Goal: Transaction & Acquisition: Purchase product/service

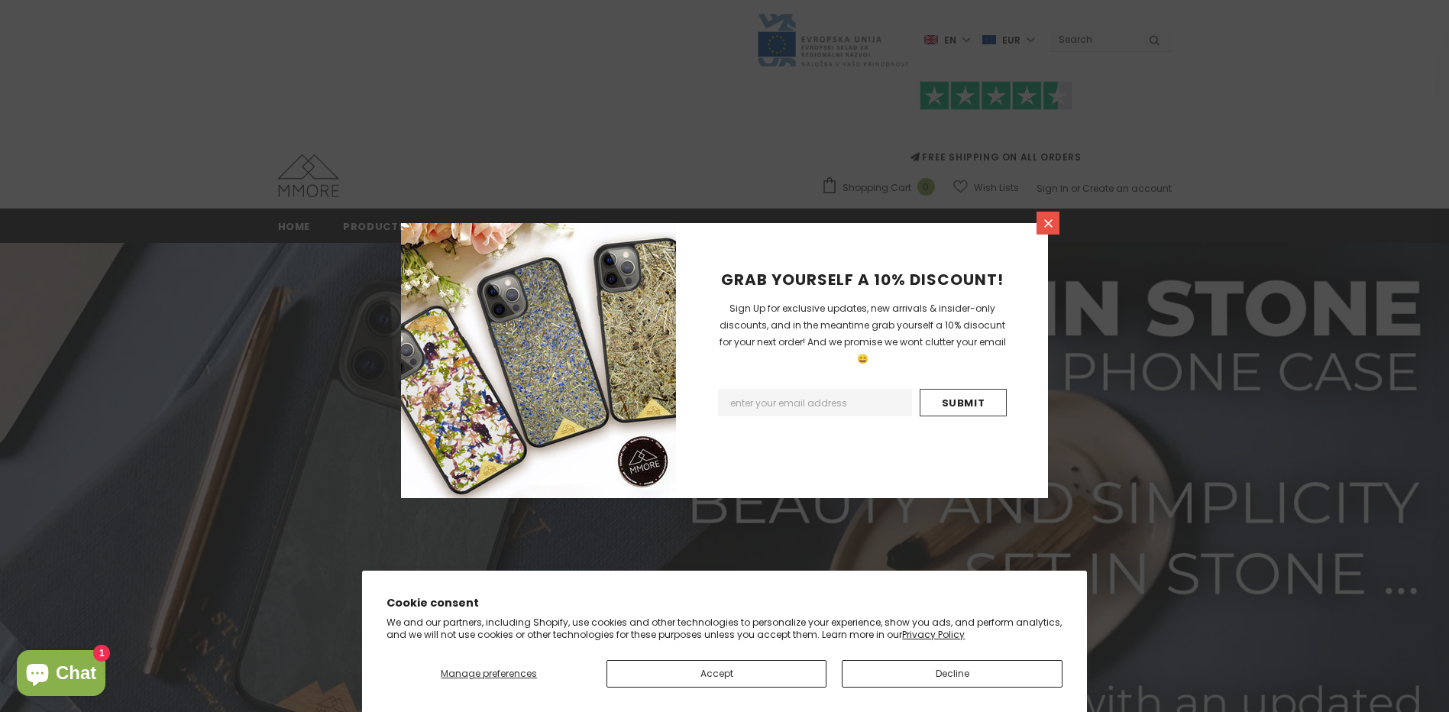
click at [1047, 225] on icon at bounding box center [1049, 223] width 8 height 8
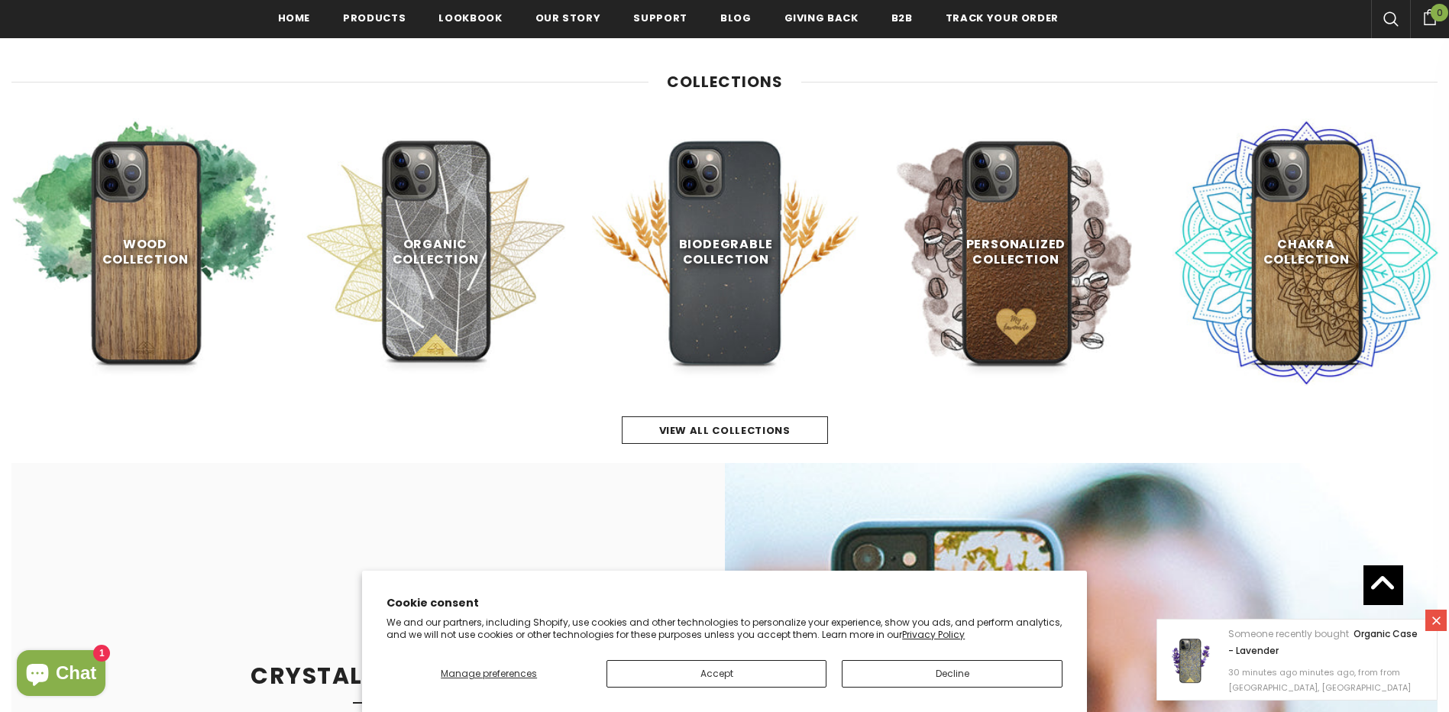
scroll to position [844, 0]
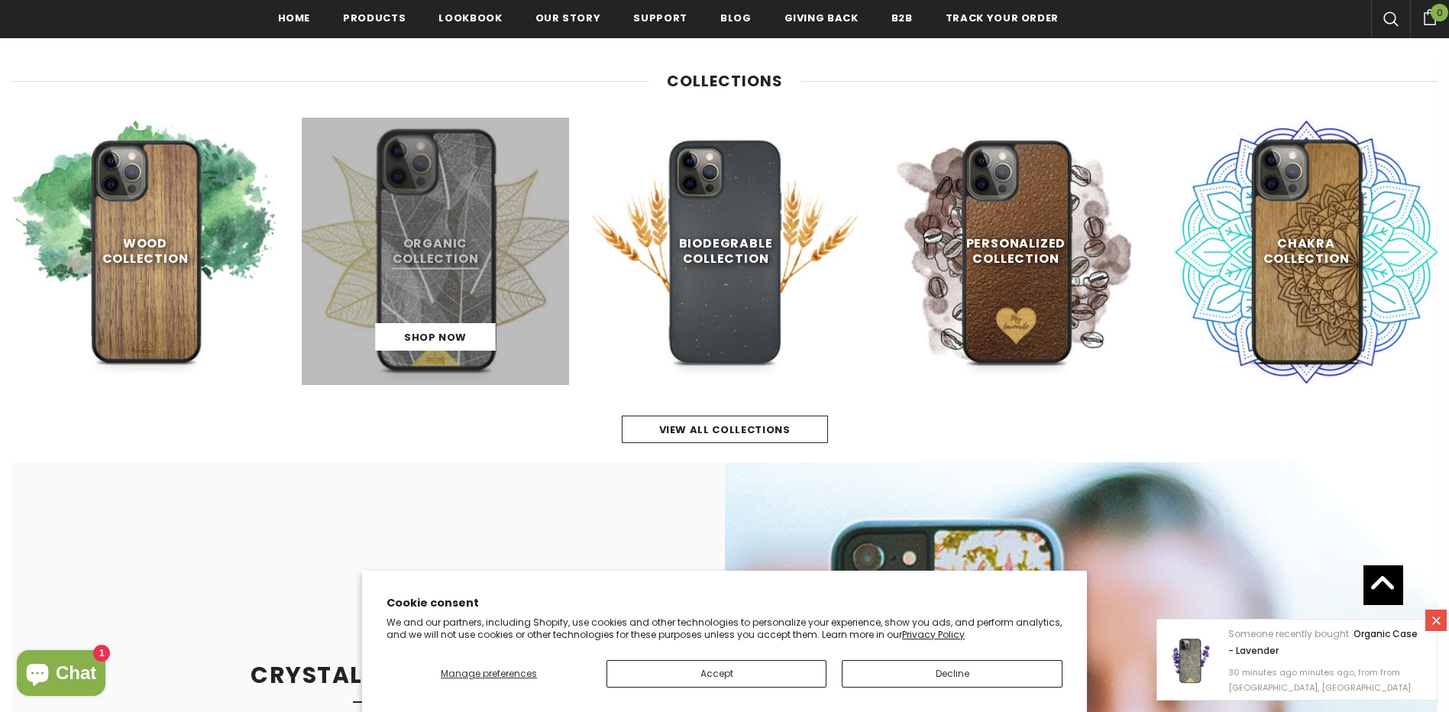
click at [450, 250] on link at bounding box center [435, 251] width 267 height 267
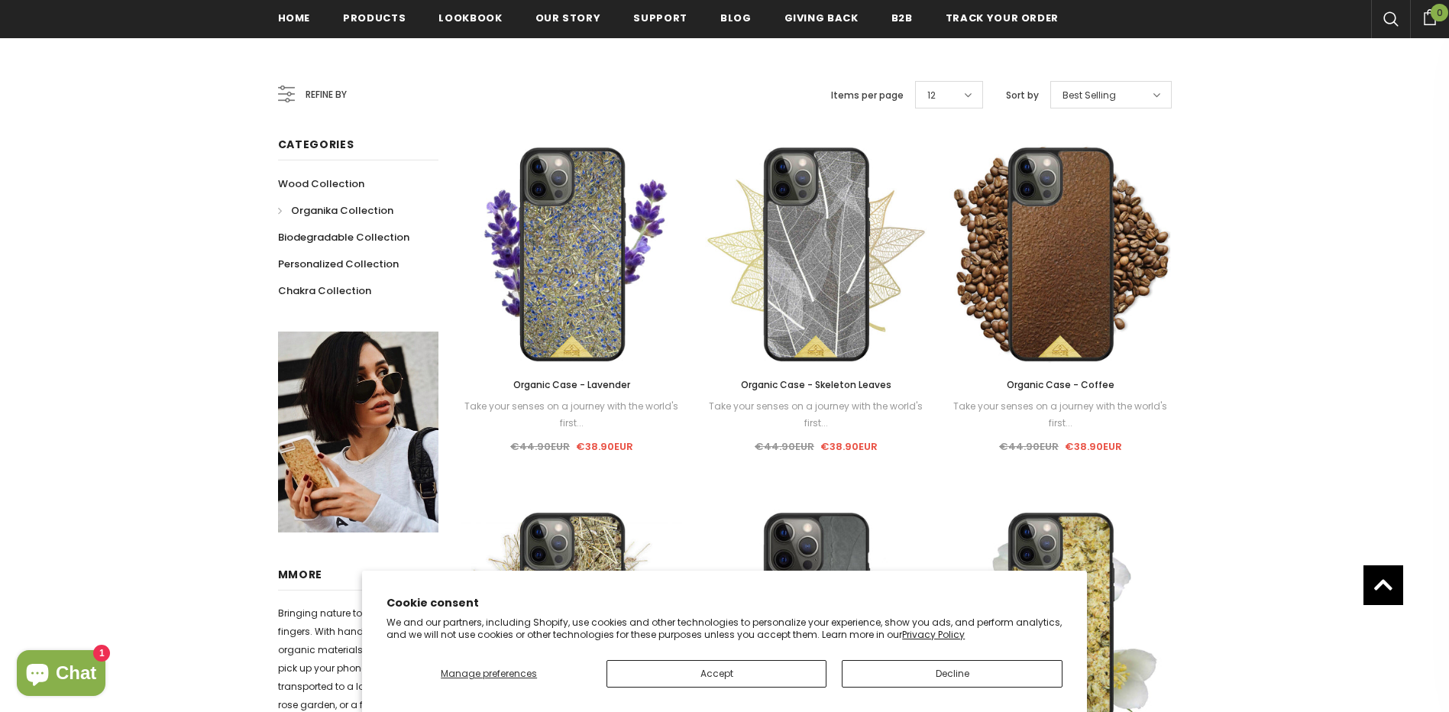
scroll to position [245, 0]
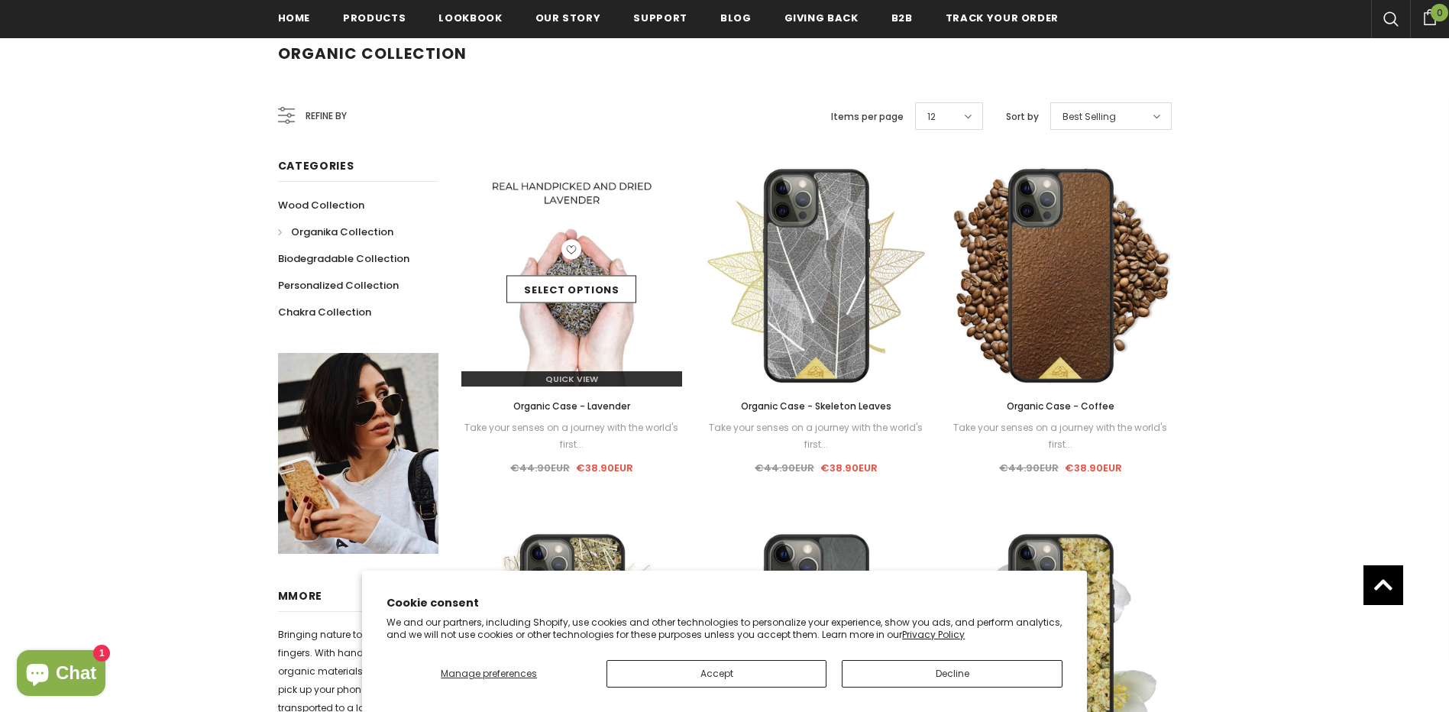
click at [589, 345] on img at bounding box center [573, 276] width 222 height 222
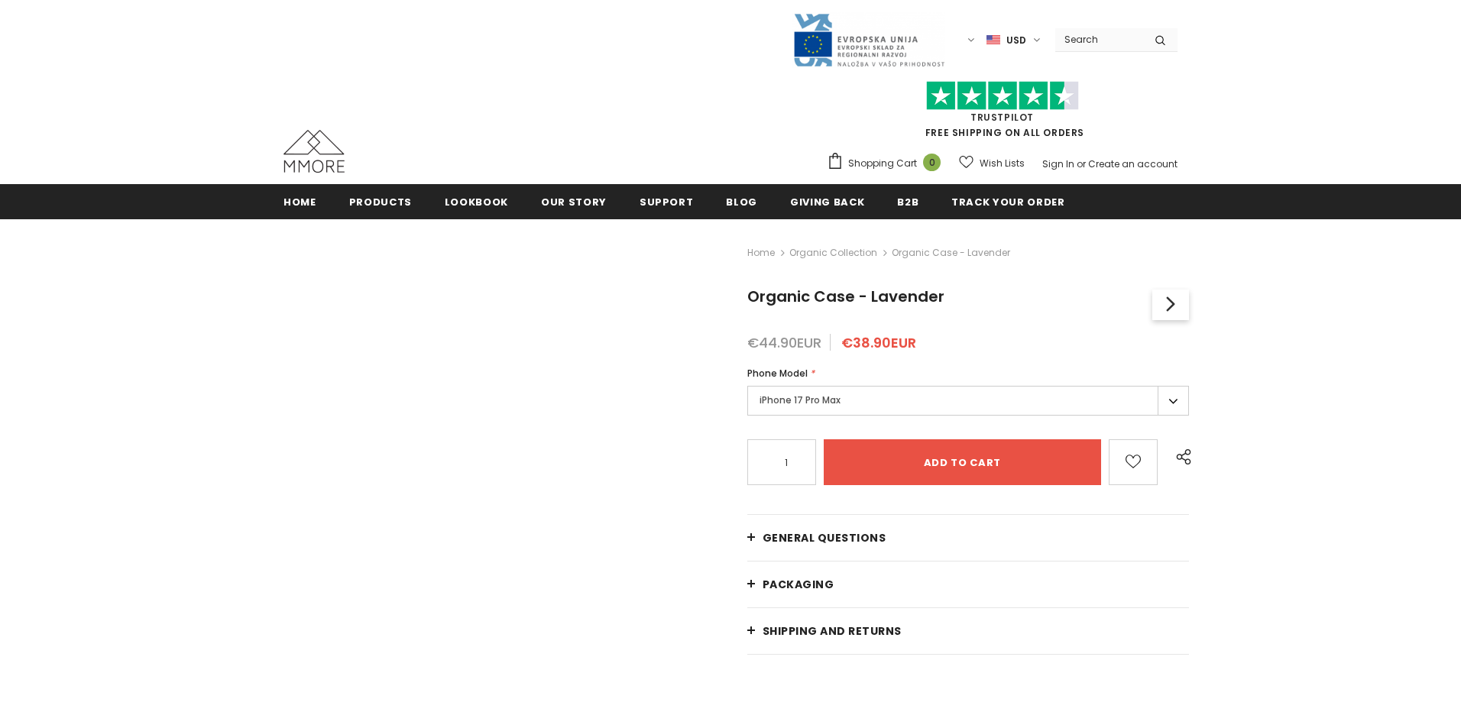
click at [947, 381] on div "Phone Model *" at bounding box center [968, 373] width 442 height 15
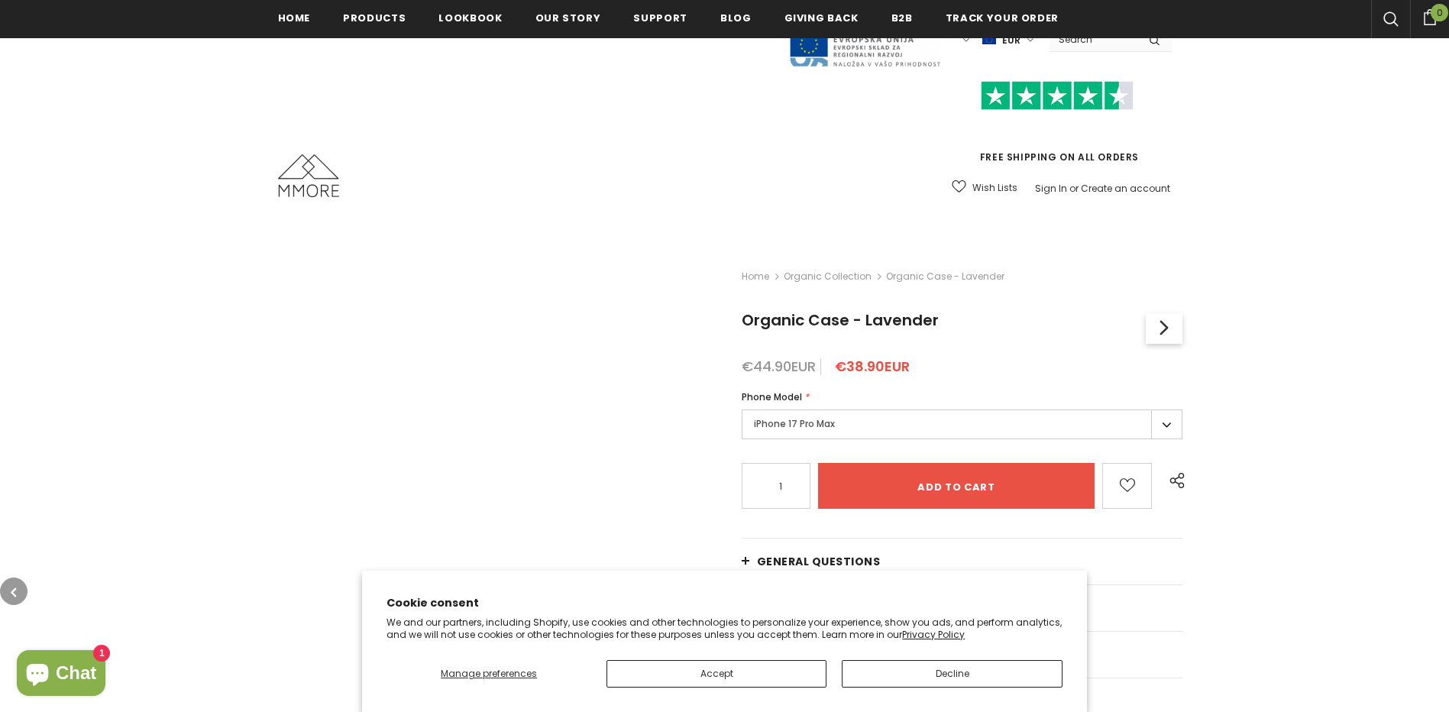
scroll to position [229, 0]
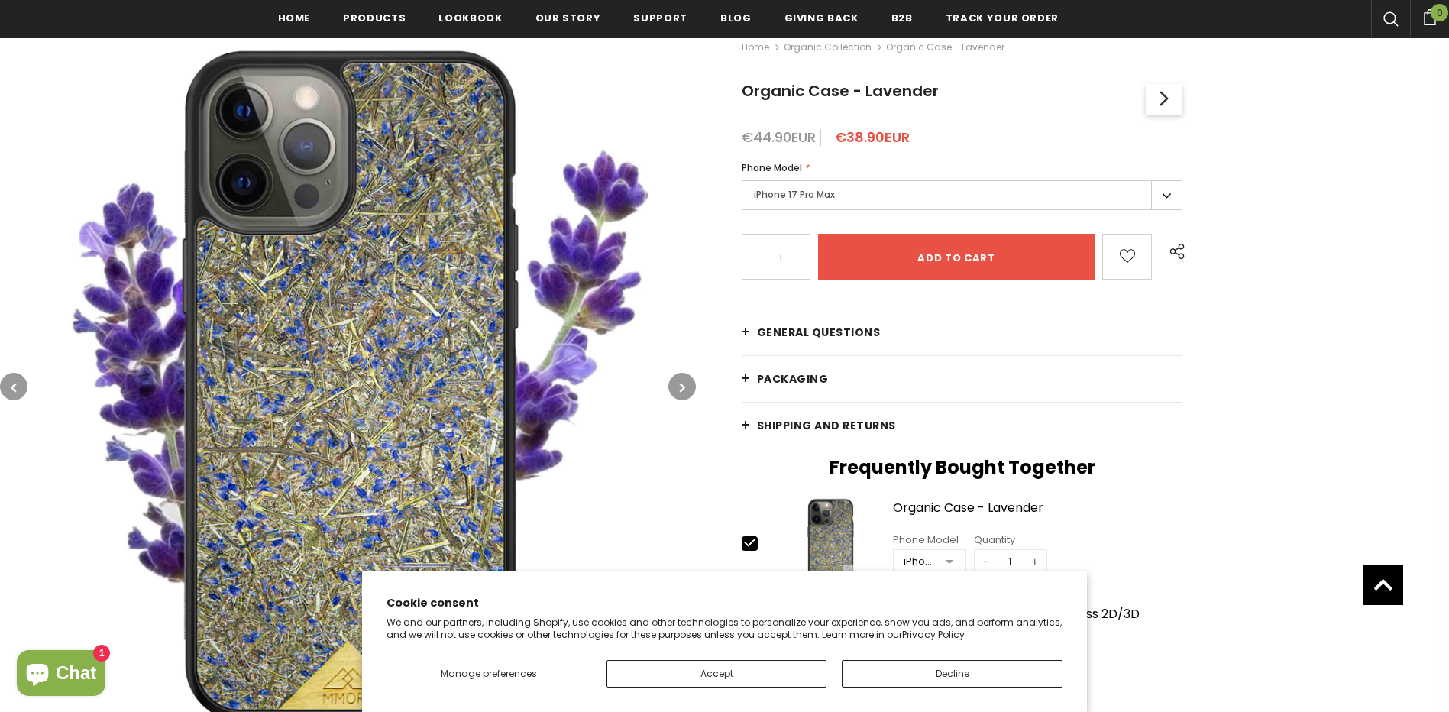
click at [1171, 197] on label "iPhone 17 Pro Max" at bounding box center [963, 195] width 442 height 30
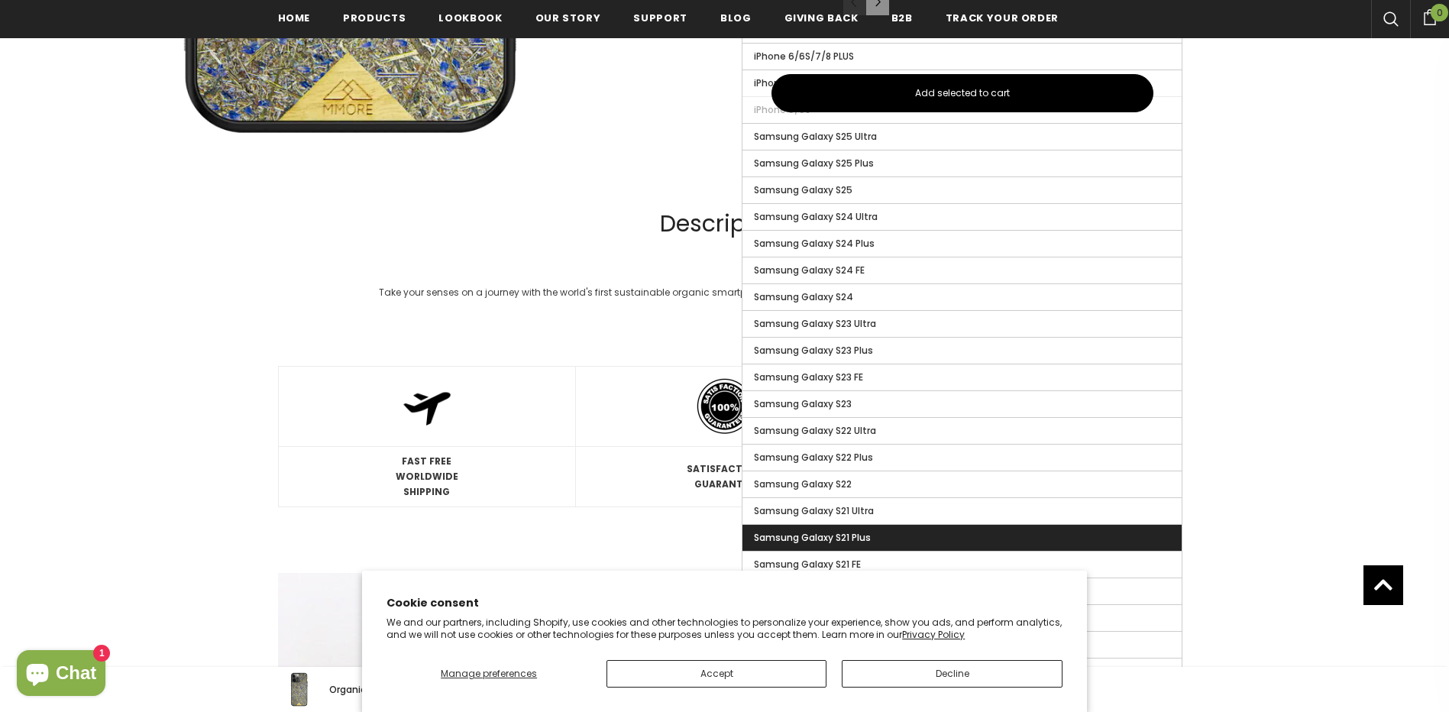
scroll to position [1226, 0]
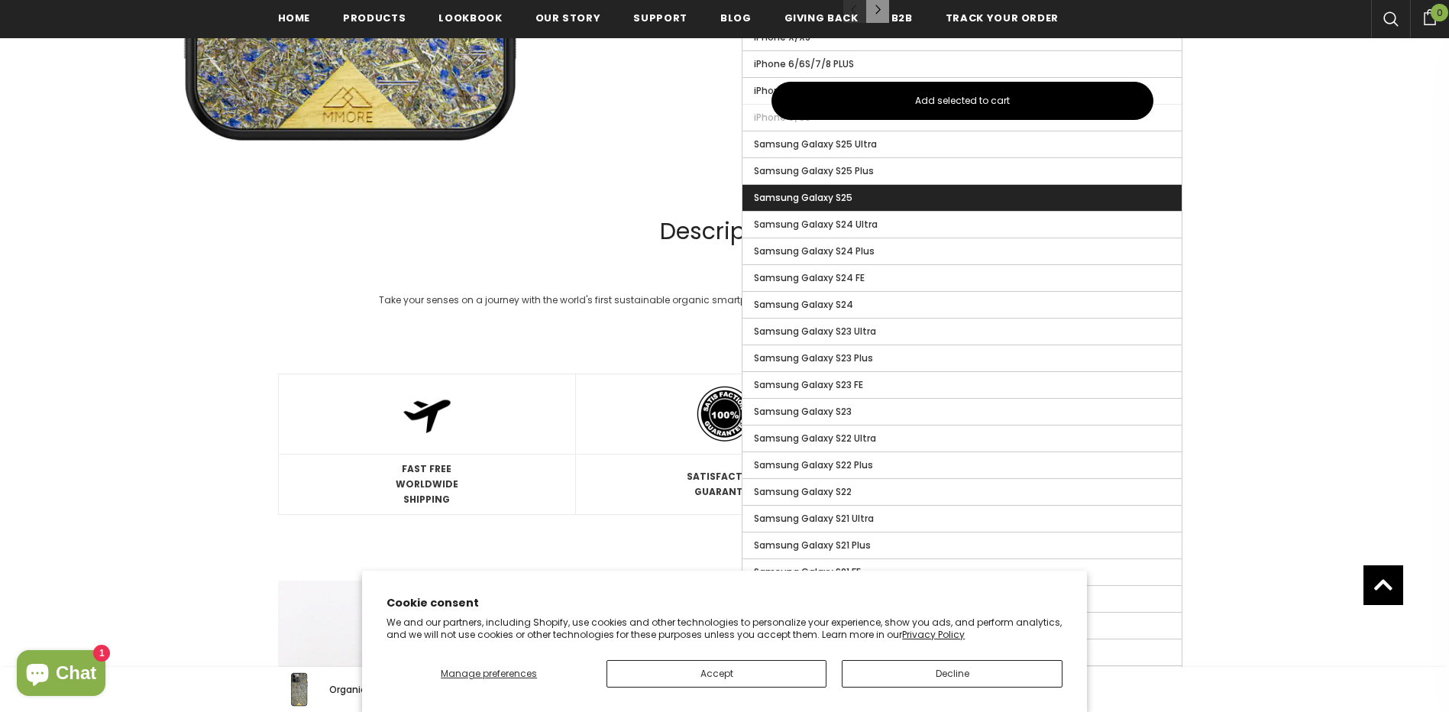
click at [946, 198] on label "Samsung Galaxy S25" at bounding box center [963, 198] width 440 height 26
click at [0, 0] on input "Samsung Galaxy S25" at bounding box center [0, 0] width 0 height 0
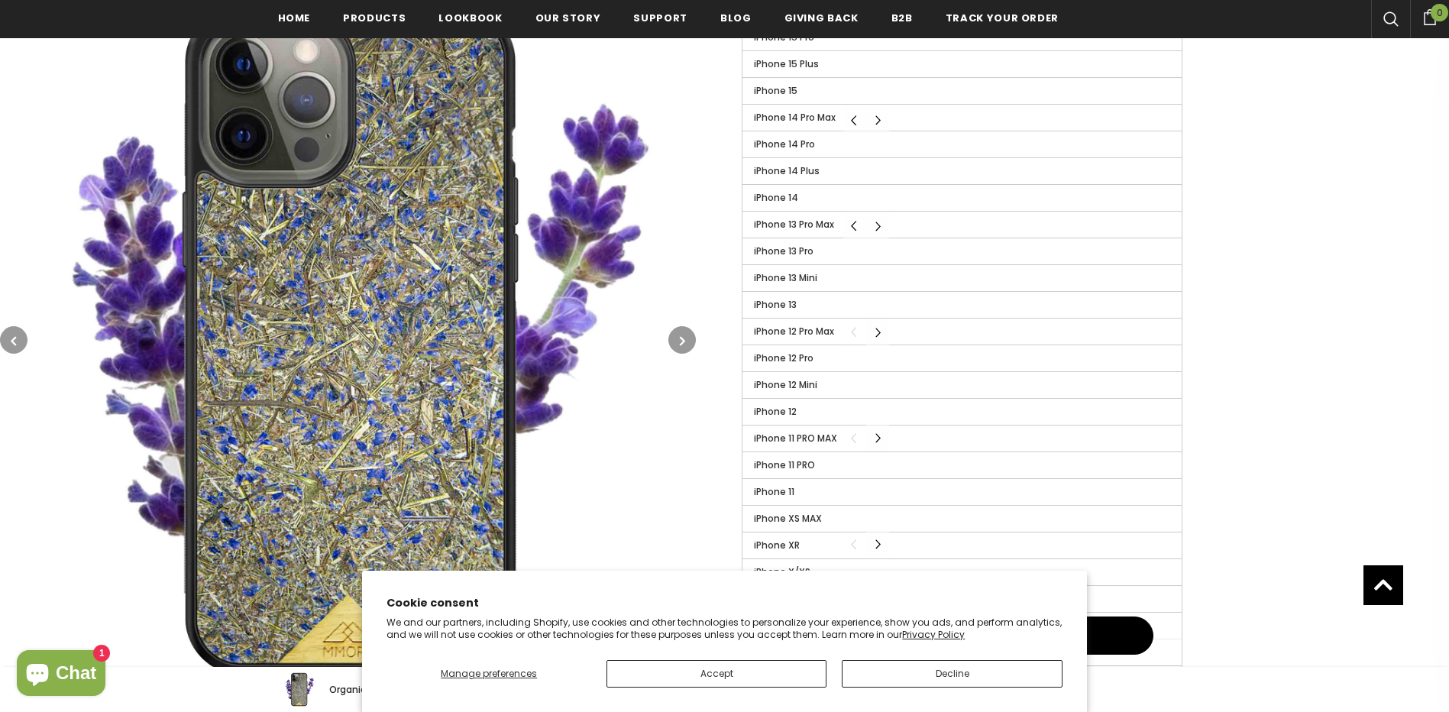
click at [1268, 300] on div "Home Organic Collection Organic Case - Lavender Organic Case - Lavender Organic…" at bounding box center [1072, 130] width 753 height 1151
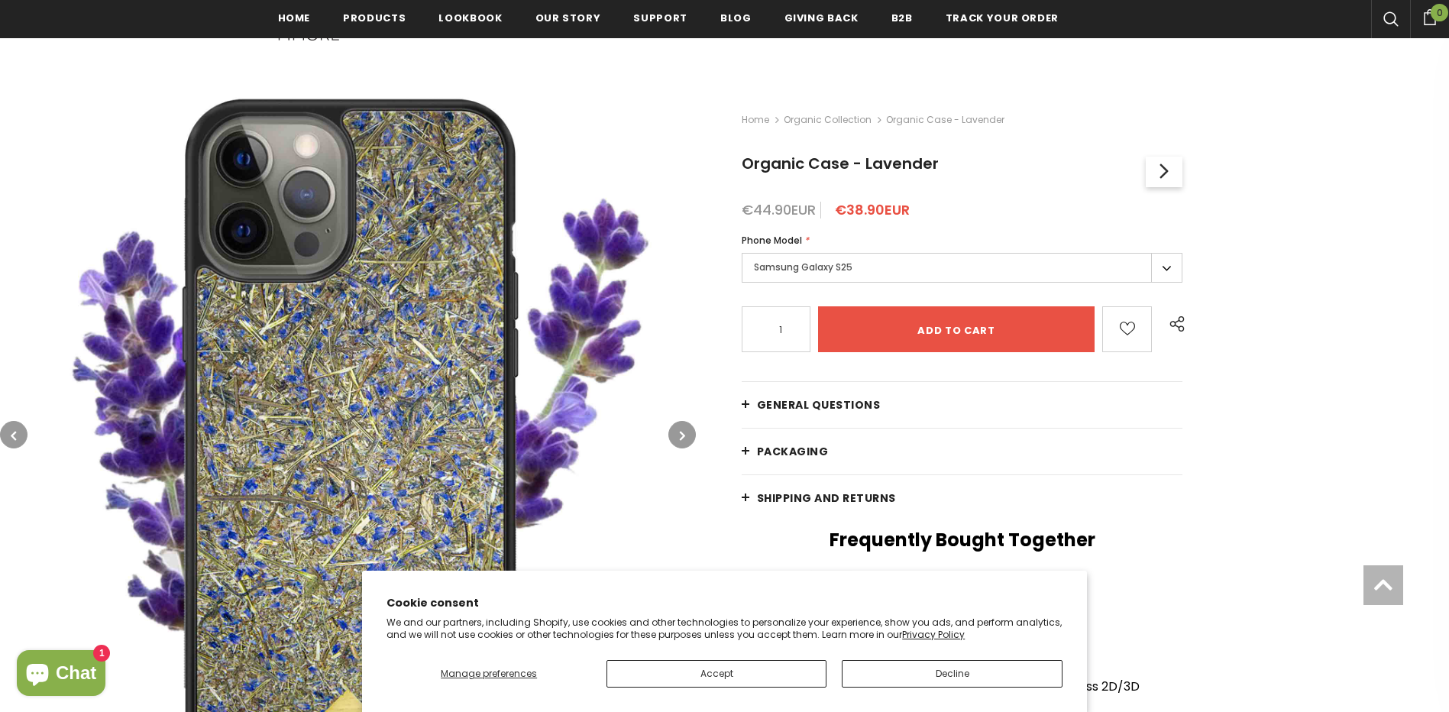
scroll to position [233, 0]
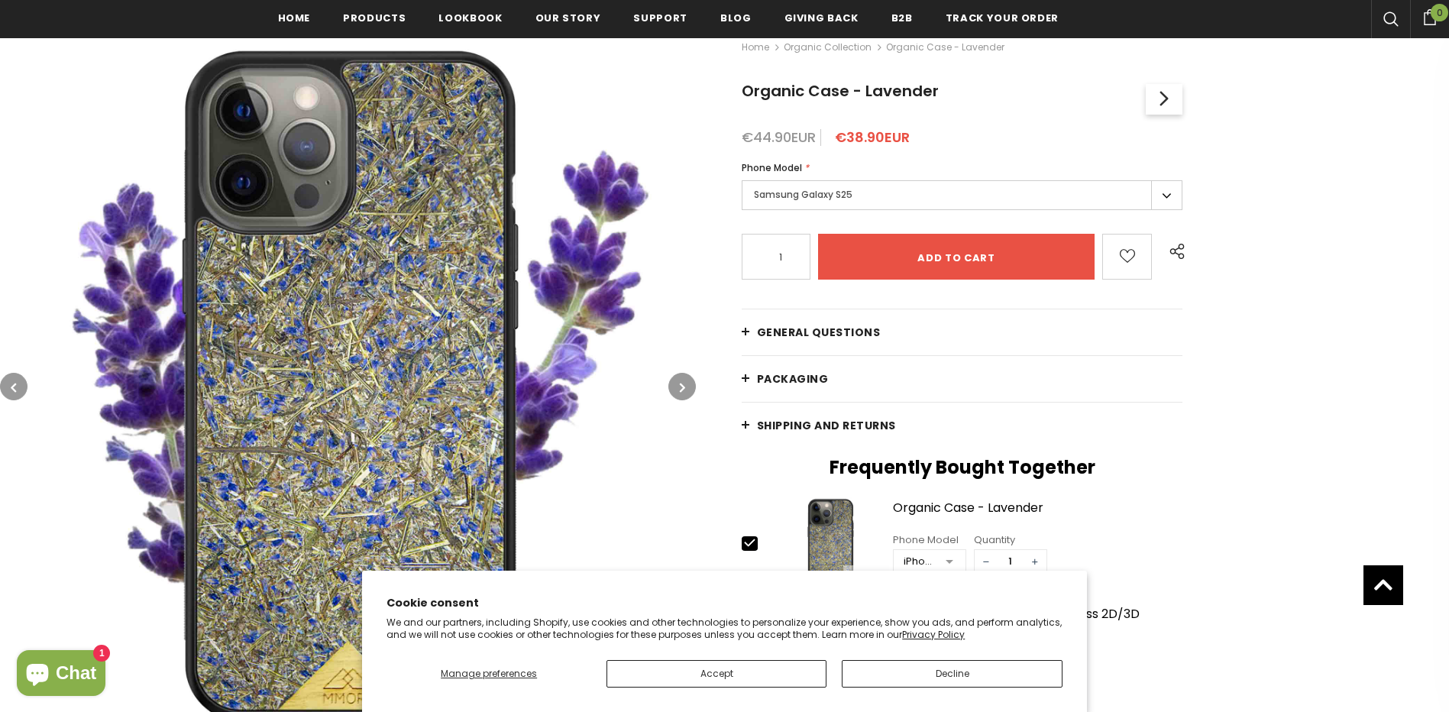
click at [679, 378] on button "button" at bounding box center [683, 387] width 28 height 28
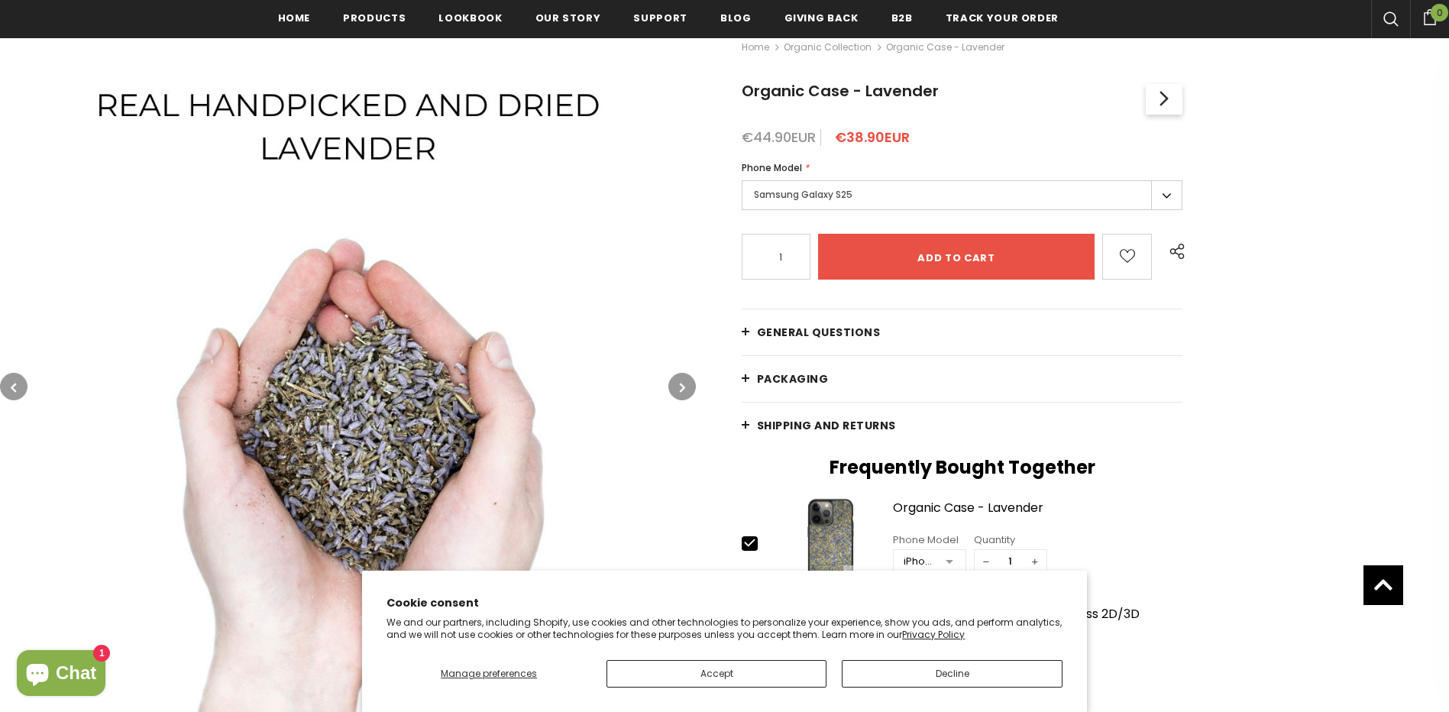
click at [682, 380] on icon "button" at bounding box center [682, 387] width 5 height 15
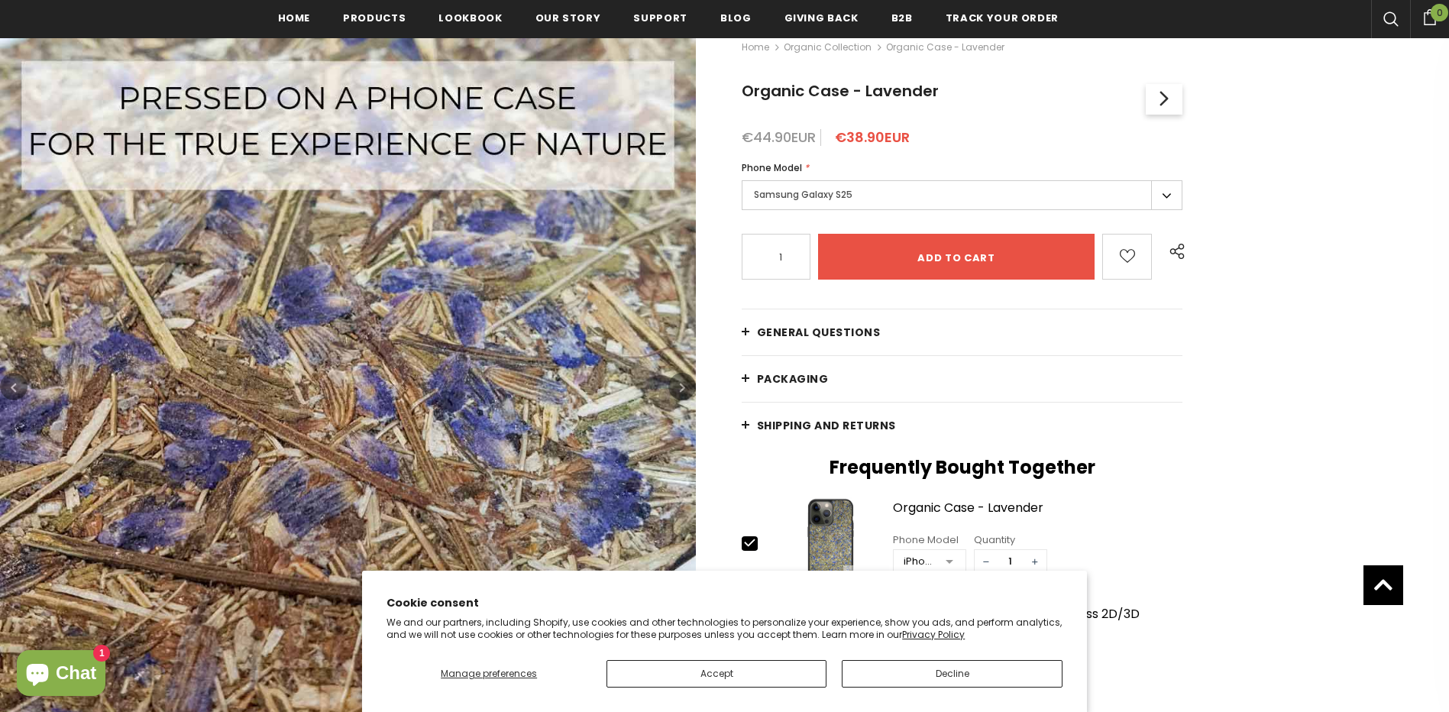
click at [683, 381] on icon "button" at bounding box center [682, 387] width 5 height 15
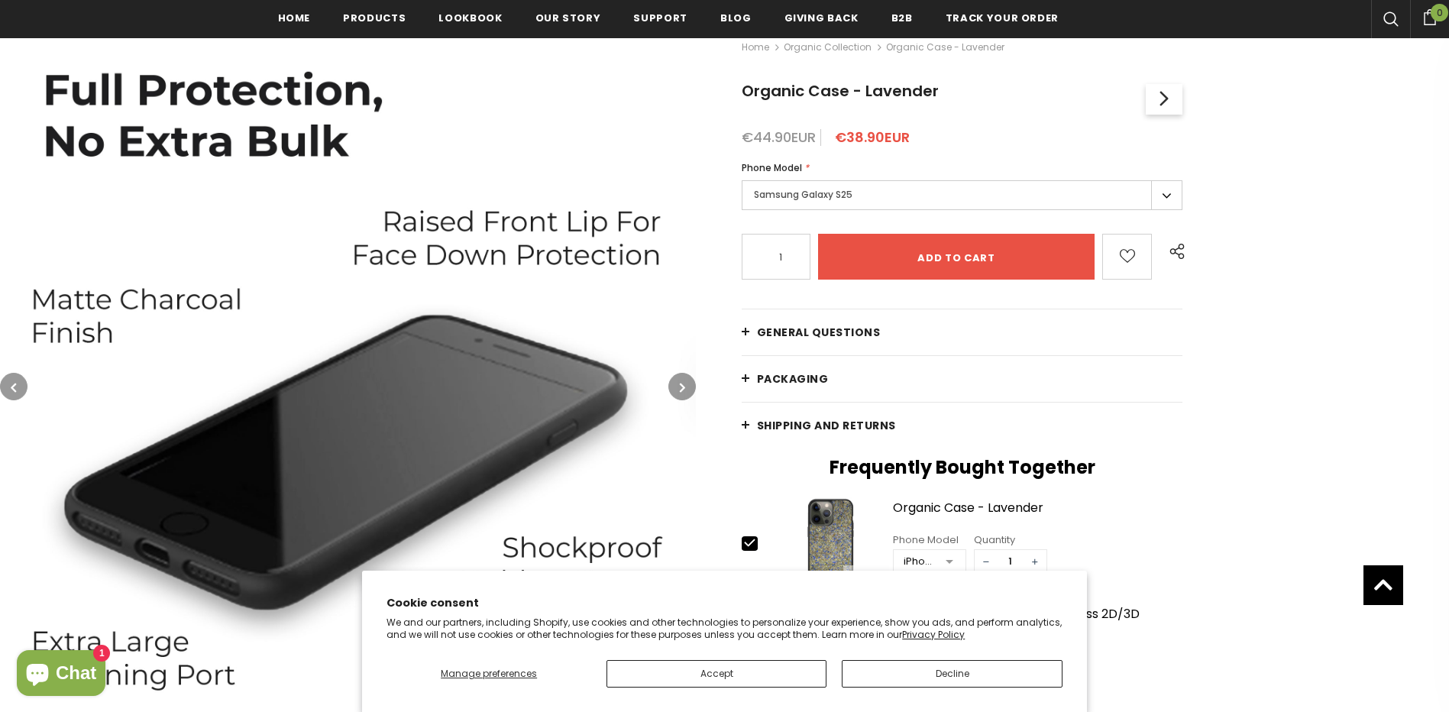
click at [683, 381] on icon "button" at bounding box center [682, 387] width 5 height 15
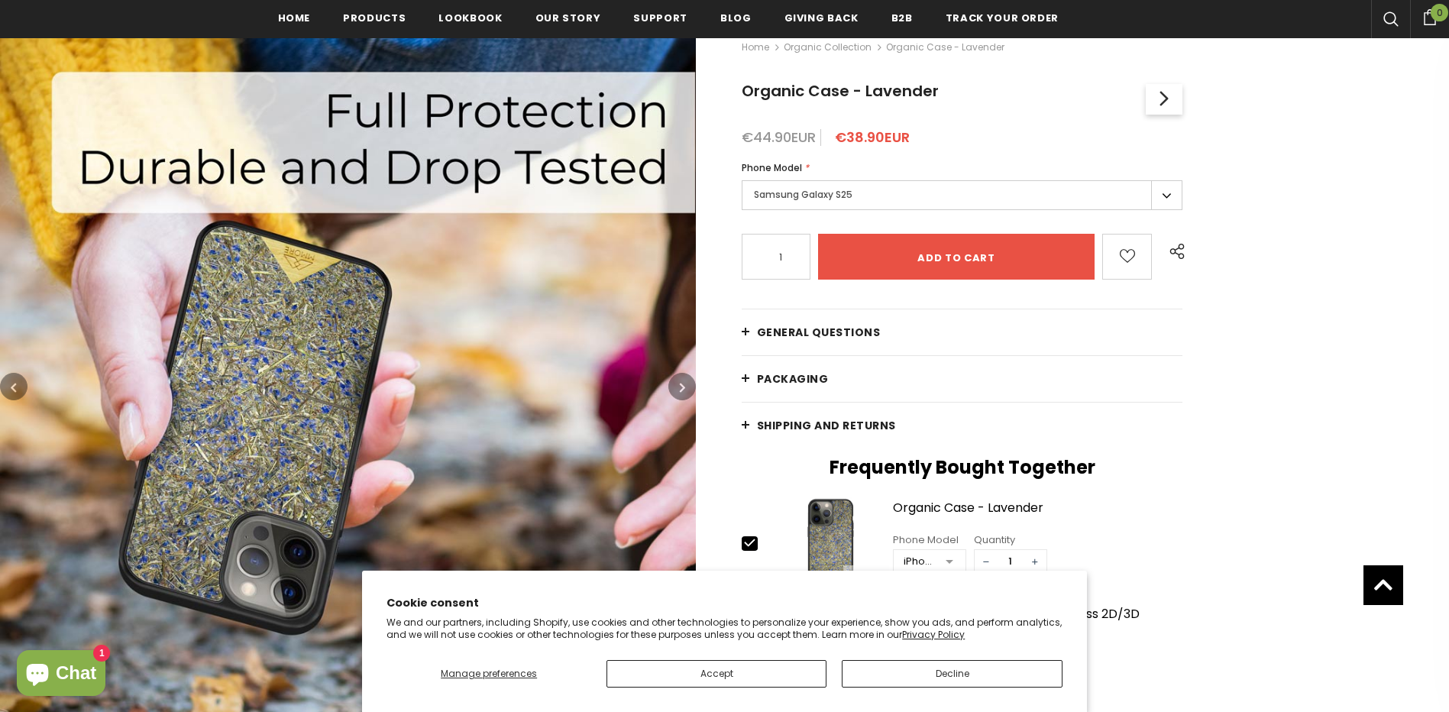
click at [683, 381] on icon "button" at bounding box center [682, 387] width 5 height 15
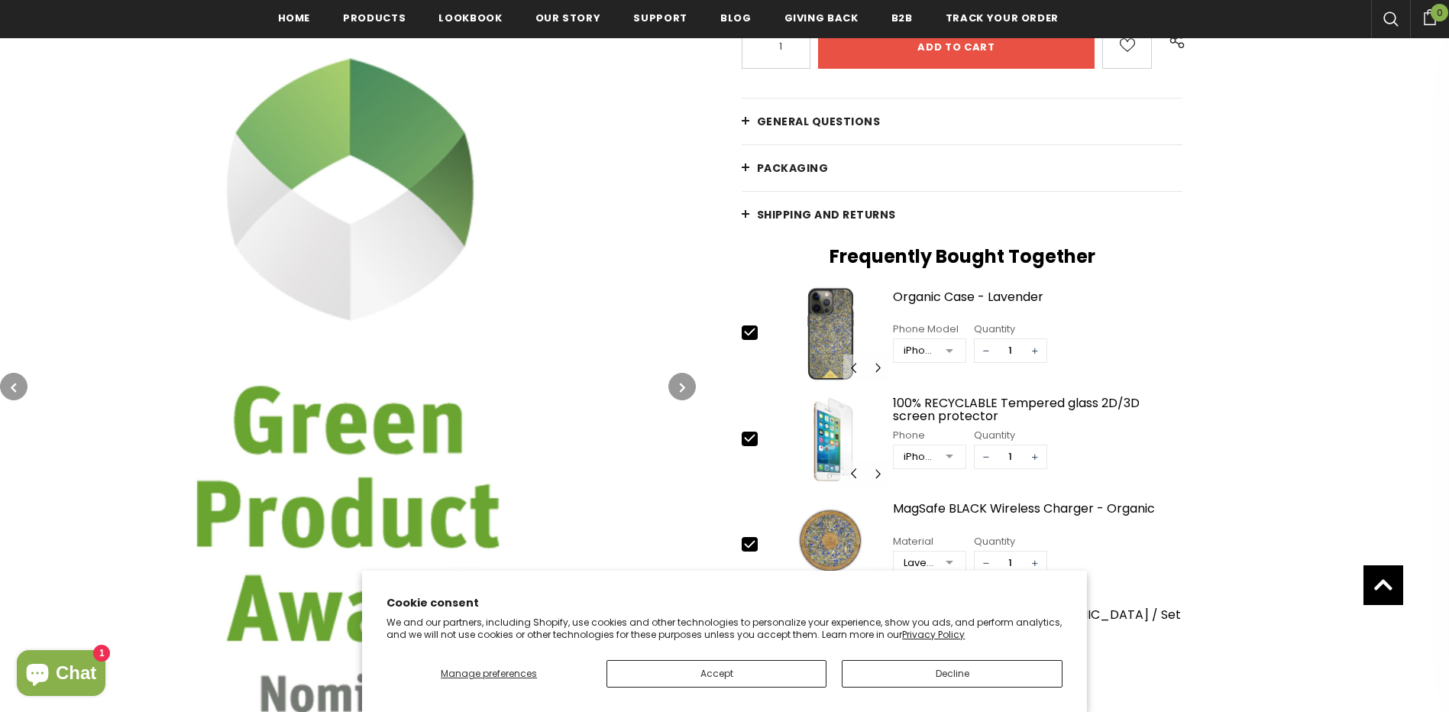
scroll to position [462, 0]
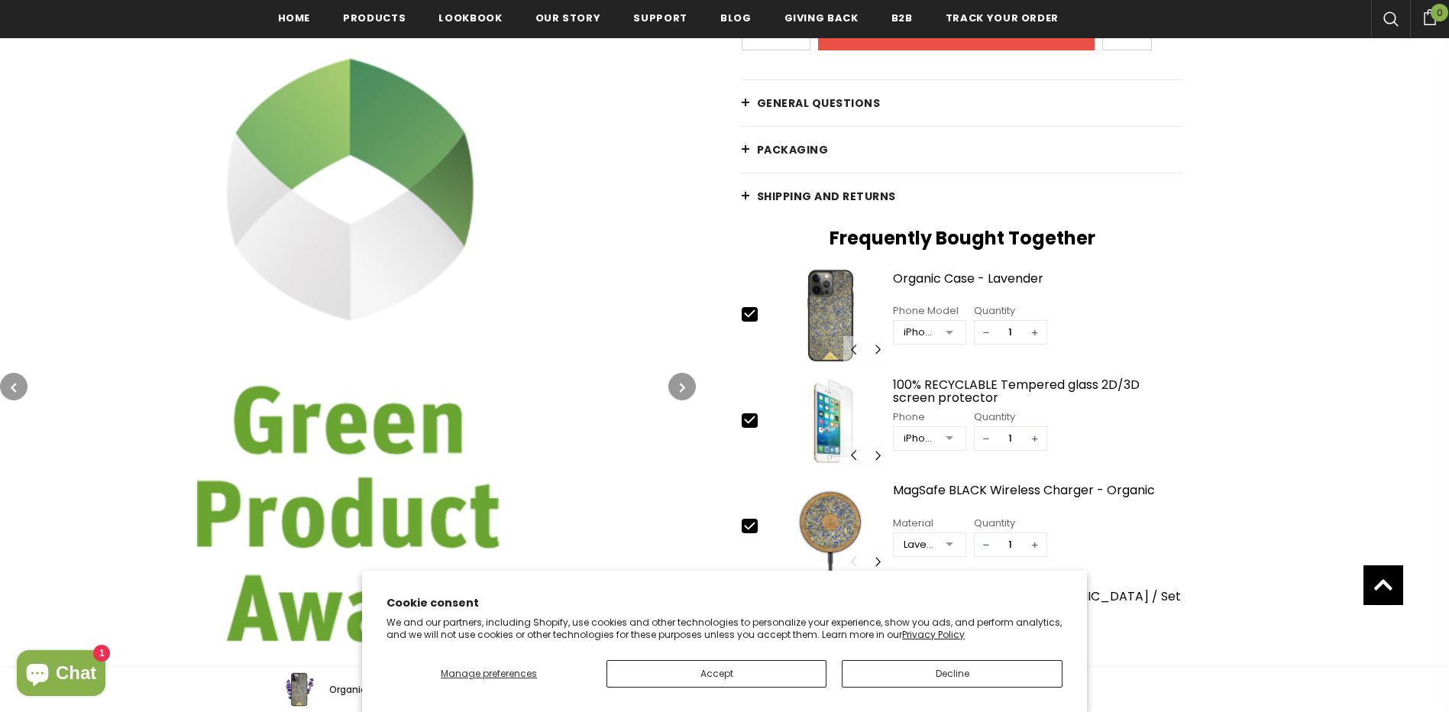
click at [683, 381] on icon "button" at bounding box center [682, 387] width 5 height 15
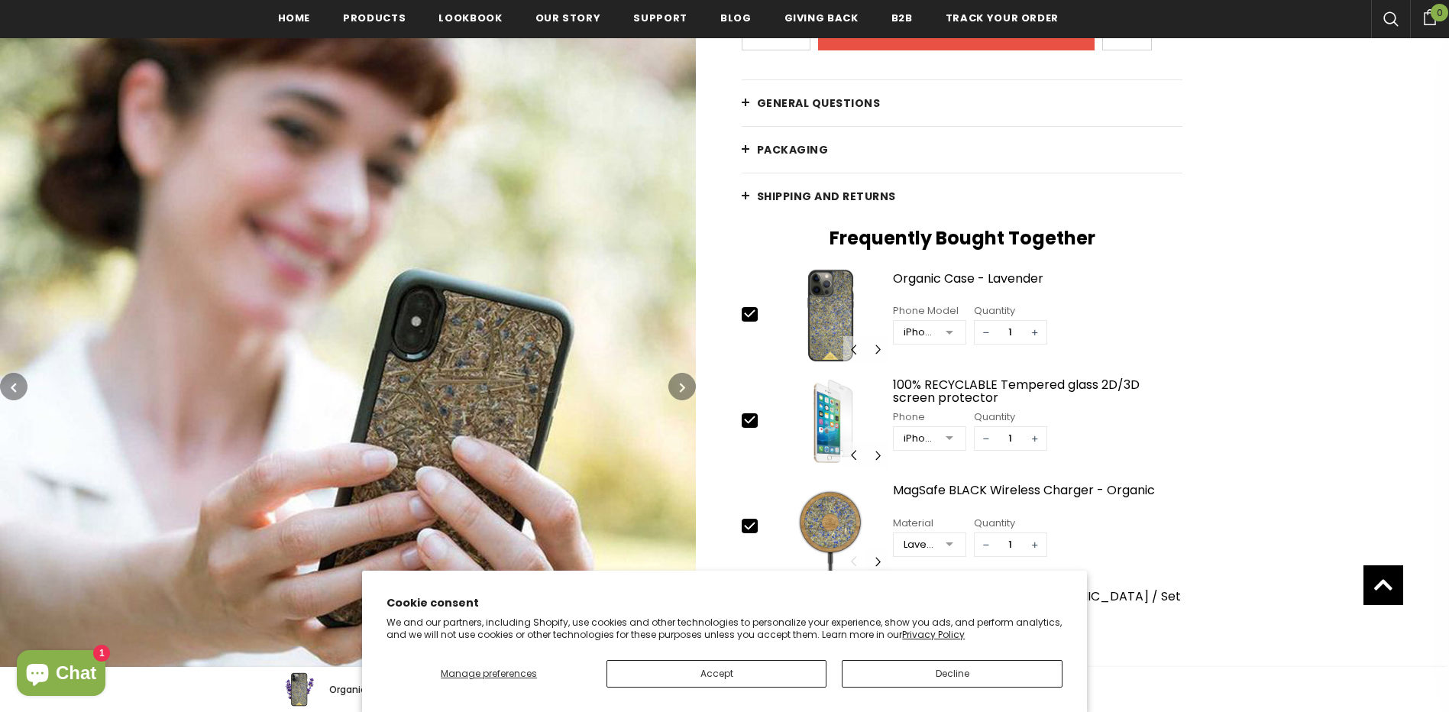
click at [683, 381] on icon "button" at bounding box center [682, 387] width 5 height 15
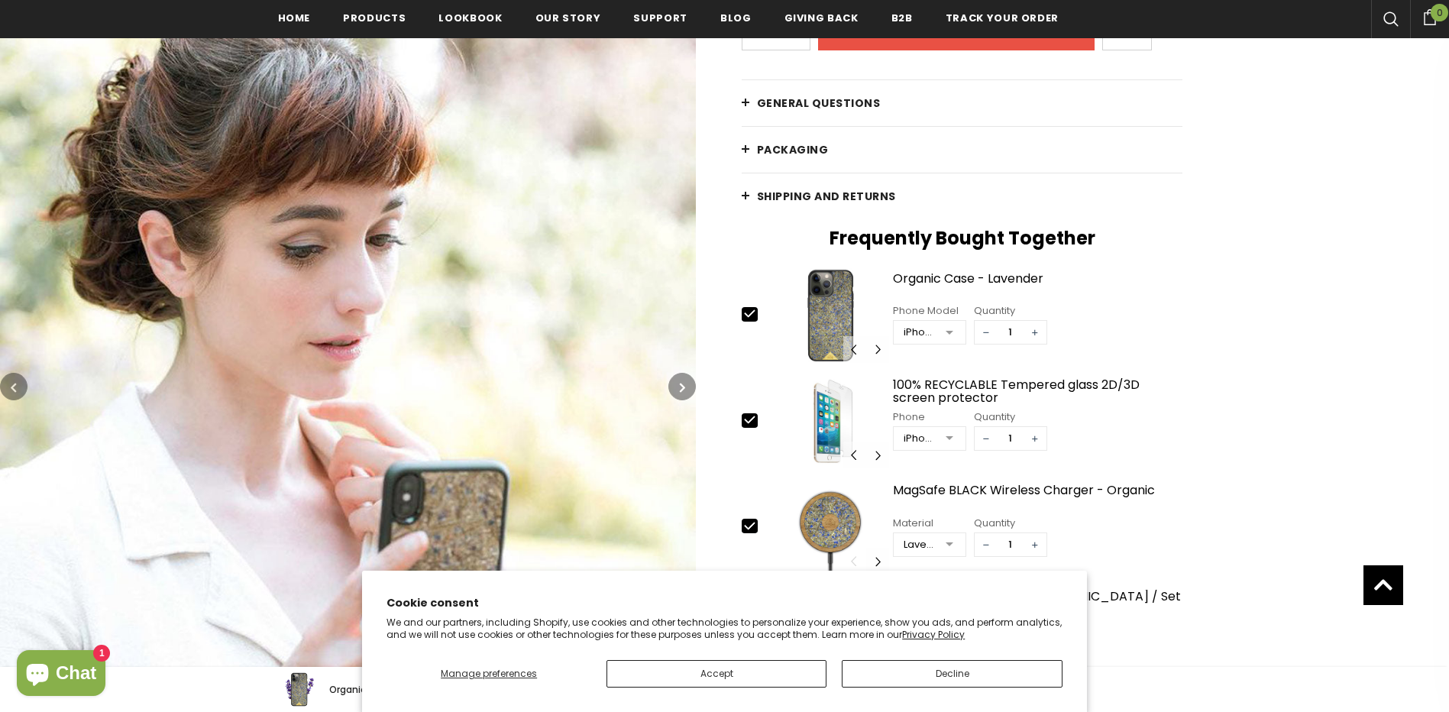
click at [683, 381] on icon "button" at bounding box center [682, 387] width 5 height 15
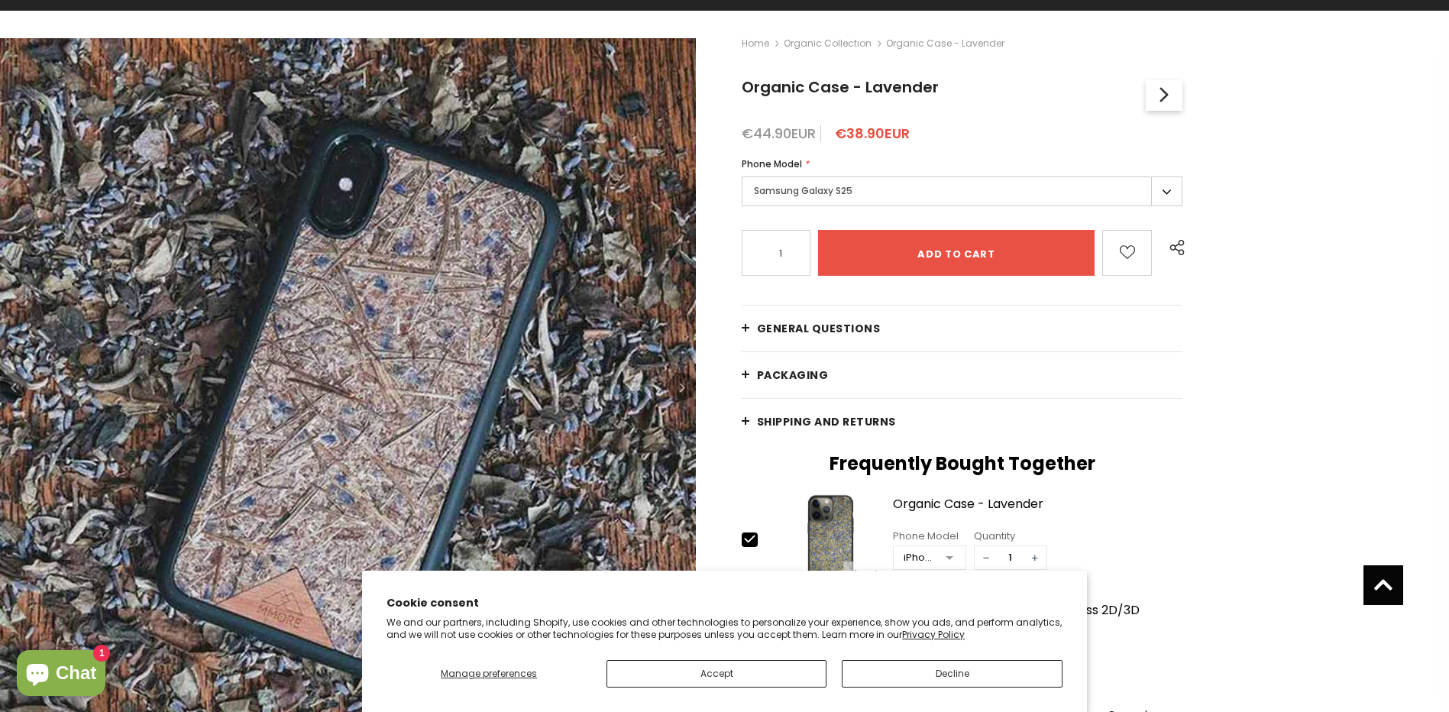
scroll to position [0, 0]
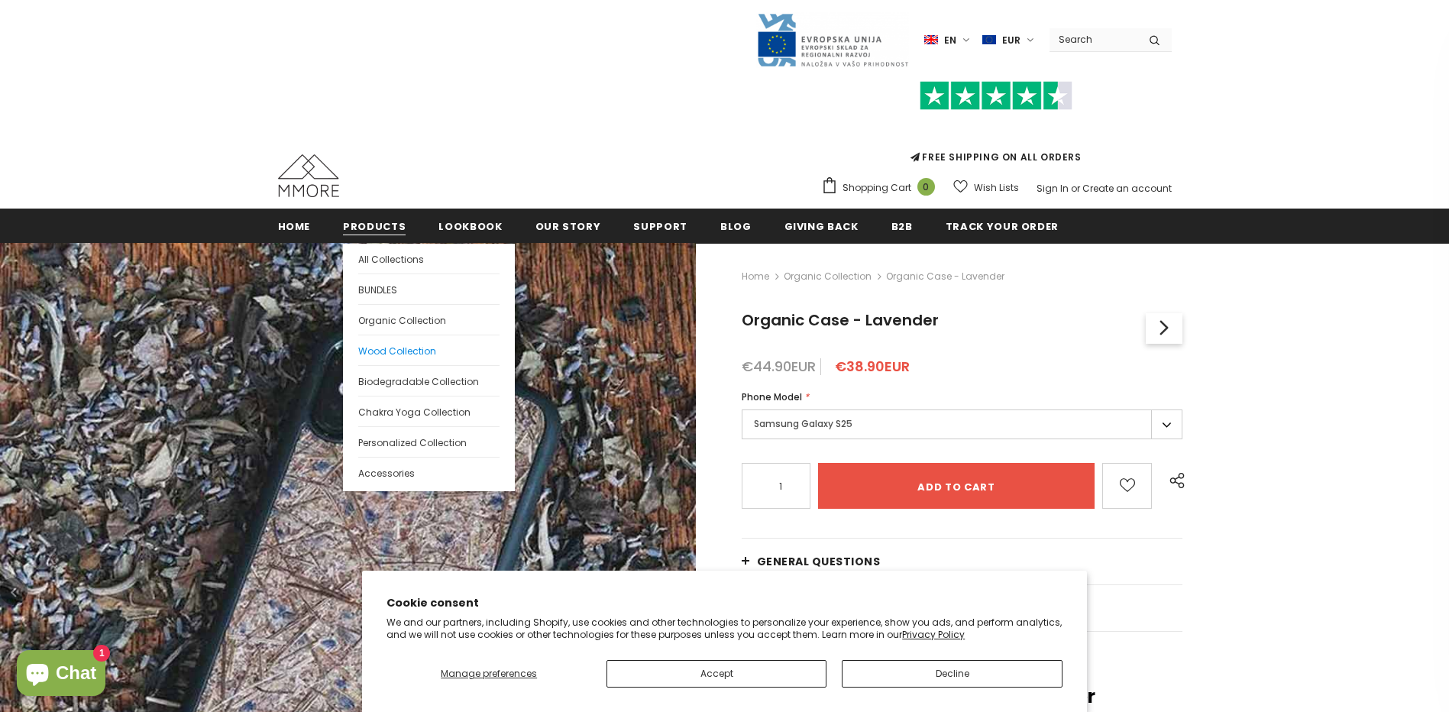
click at [412, 356] on span "Wood Collection" at bounding box center [397, 351] width 78 height 13
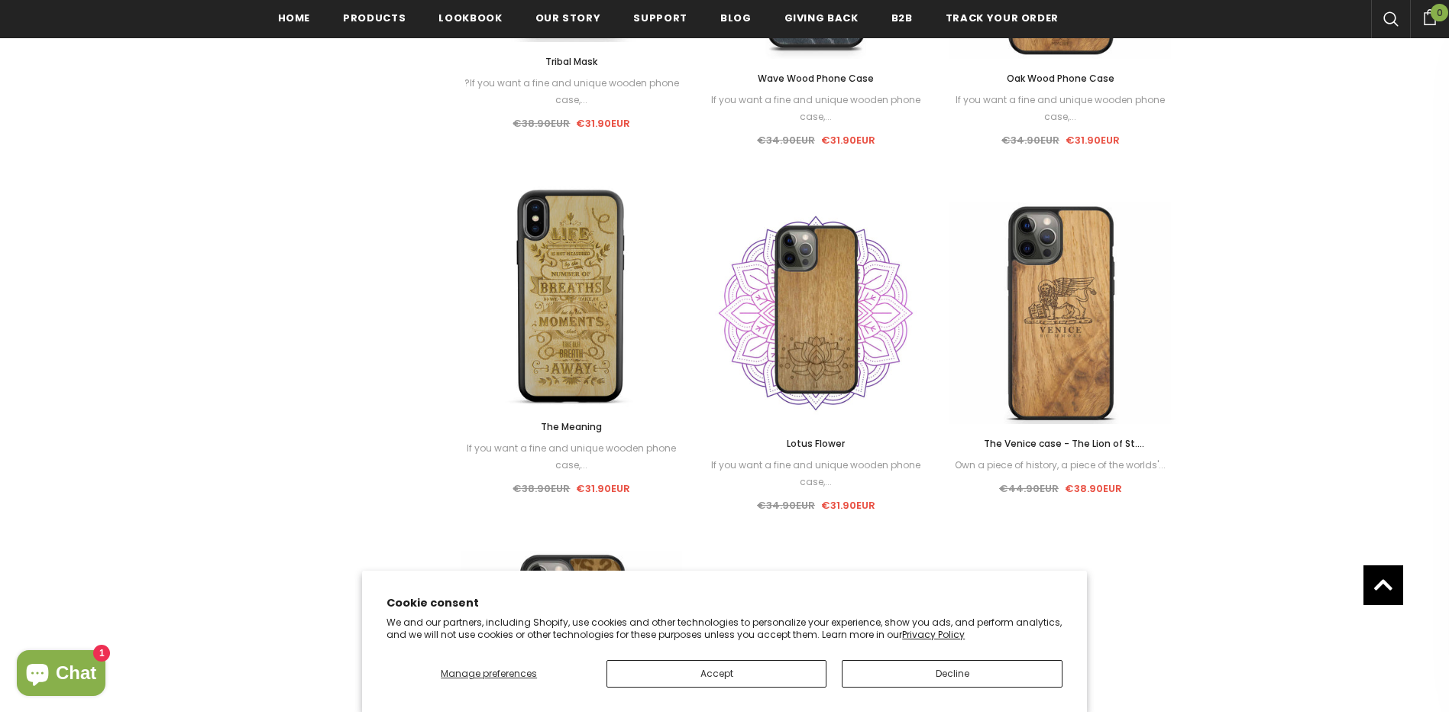
scroll to position [1632, 0]
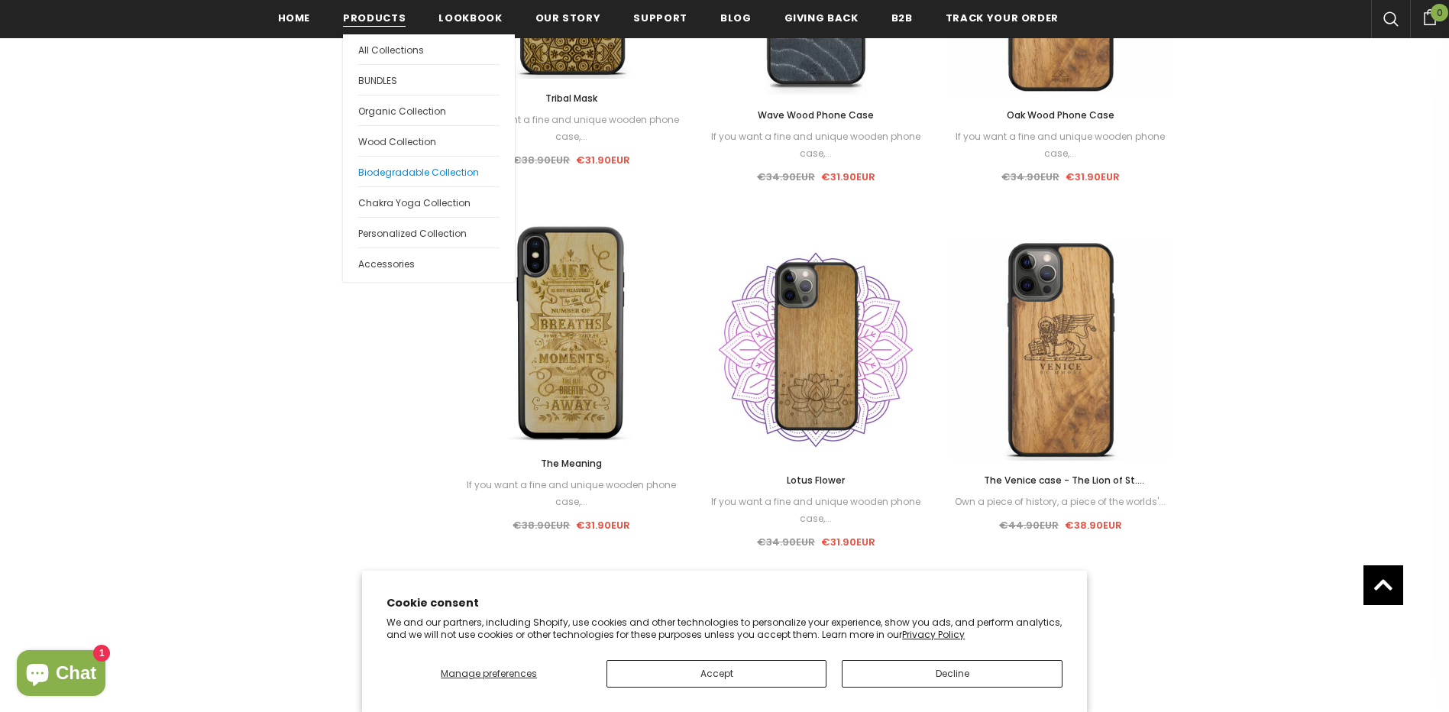
click at [420, 167] on span "Biodegradable Collection" at bounding box center [418, 172] width 121 height 13
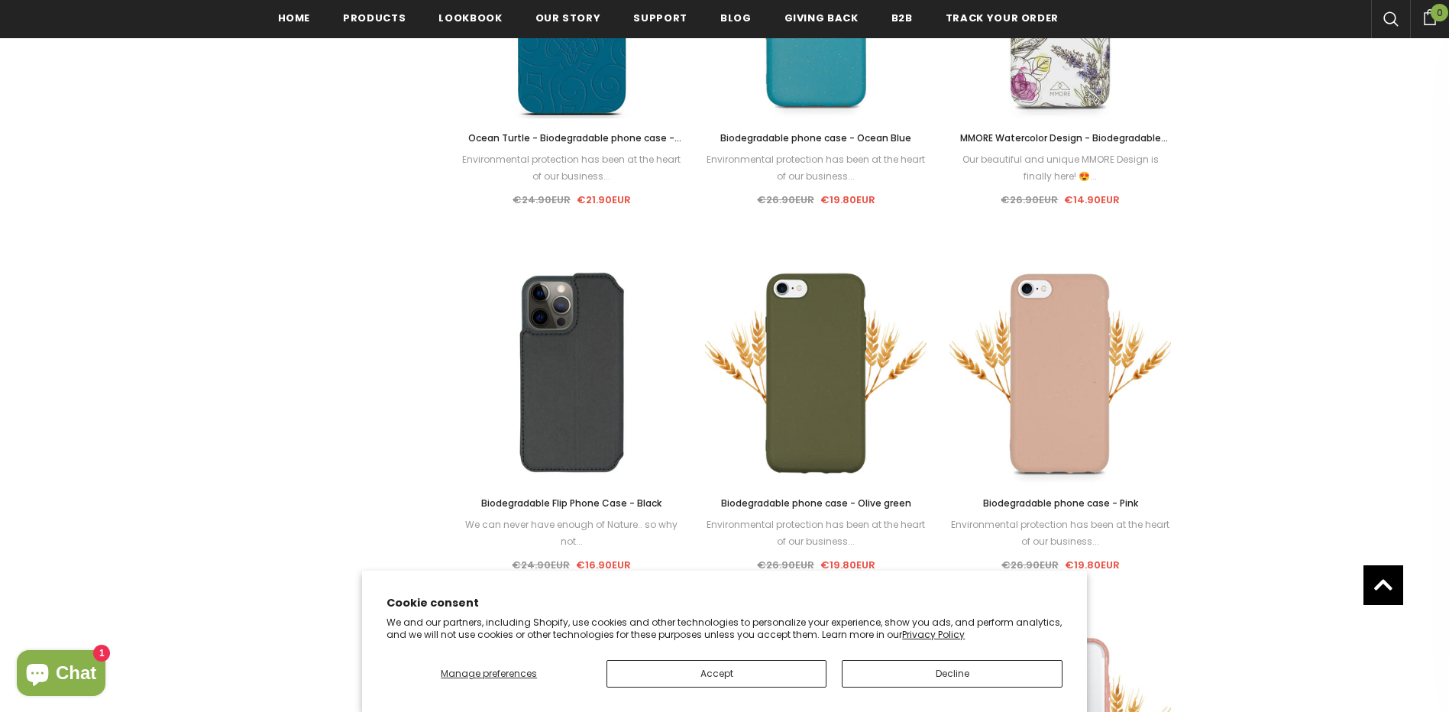
scroll to position [1773, 0]
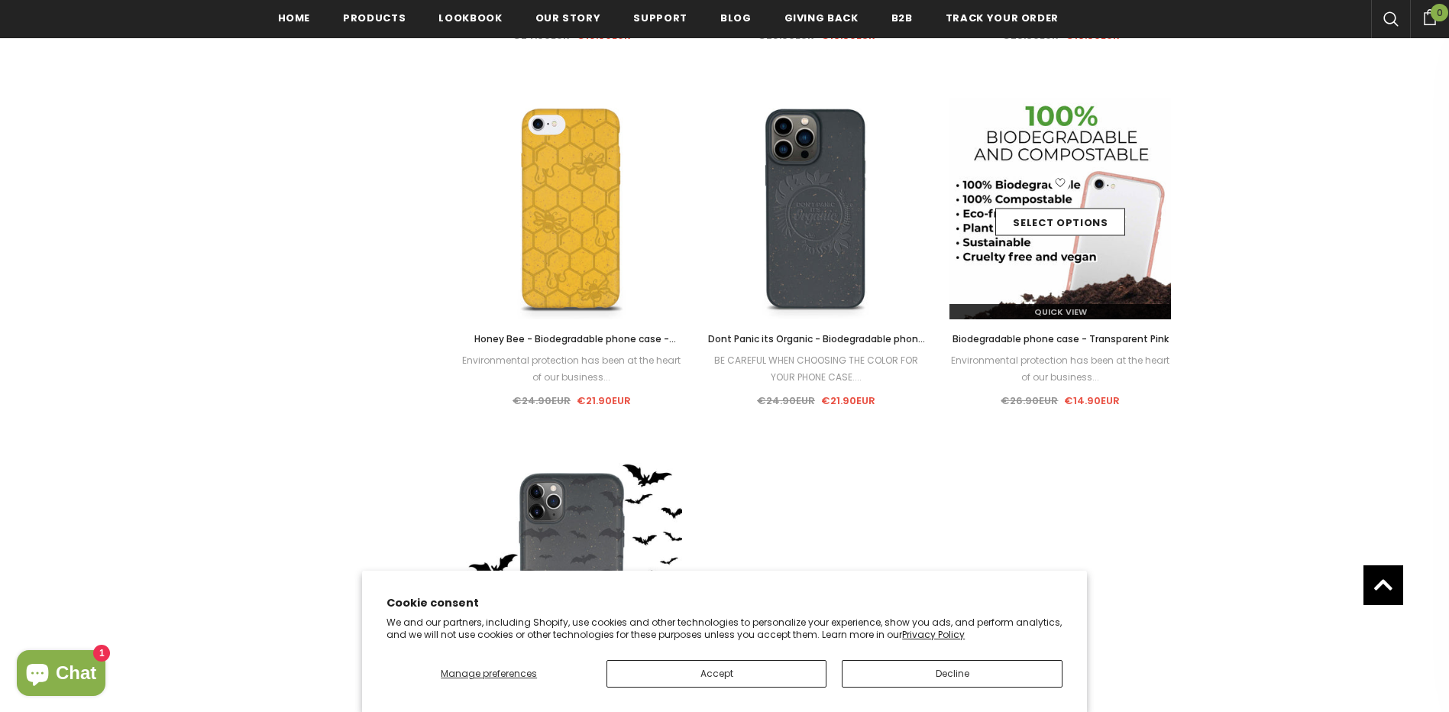
click at [1161, 168] on img at bounding box center [1061, 209] width 222 height 222
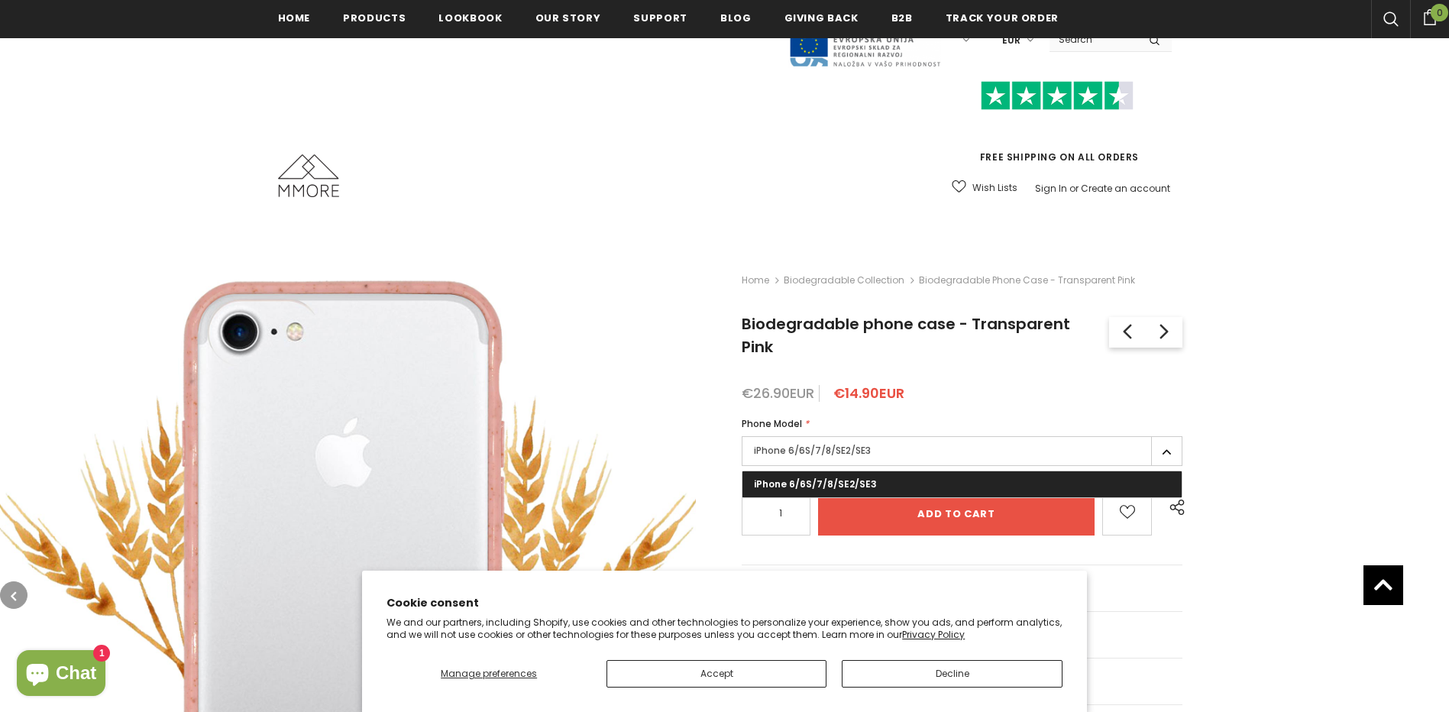
scroll to position [258, 0]
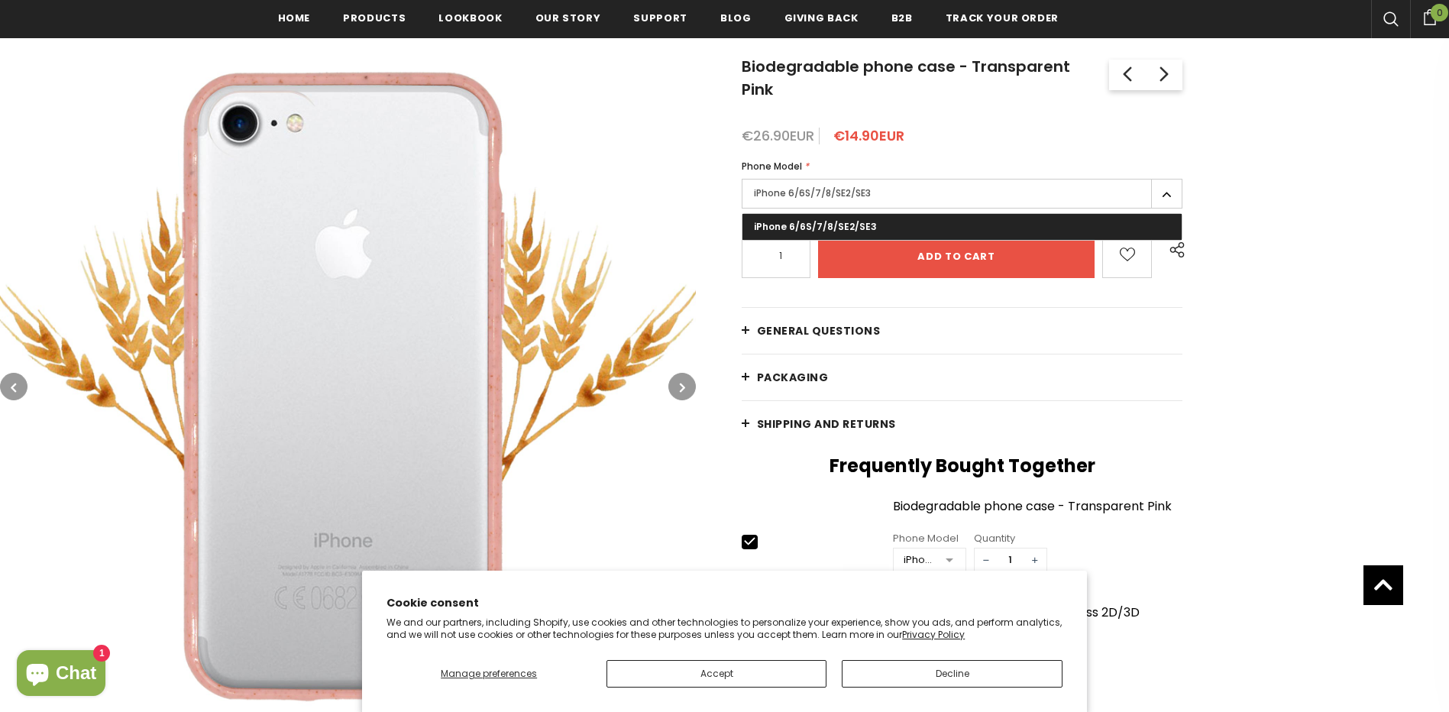
click at [1169, 199] on label "iPhone 6/6S/7/8/SE2/SE3" at bounding box center [963, 194] width 442 height 30
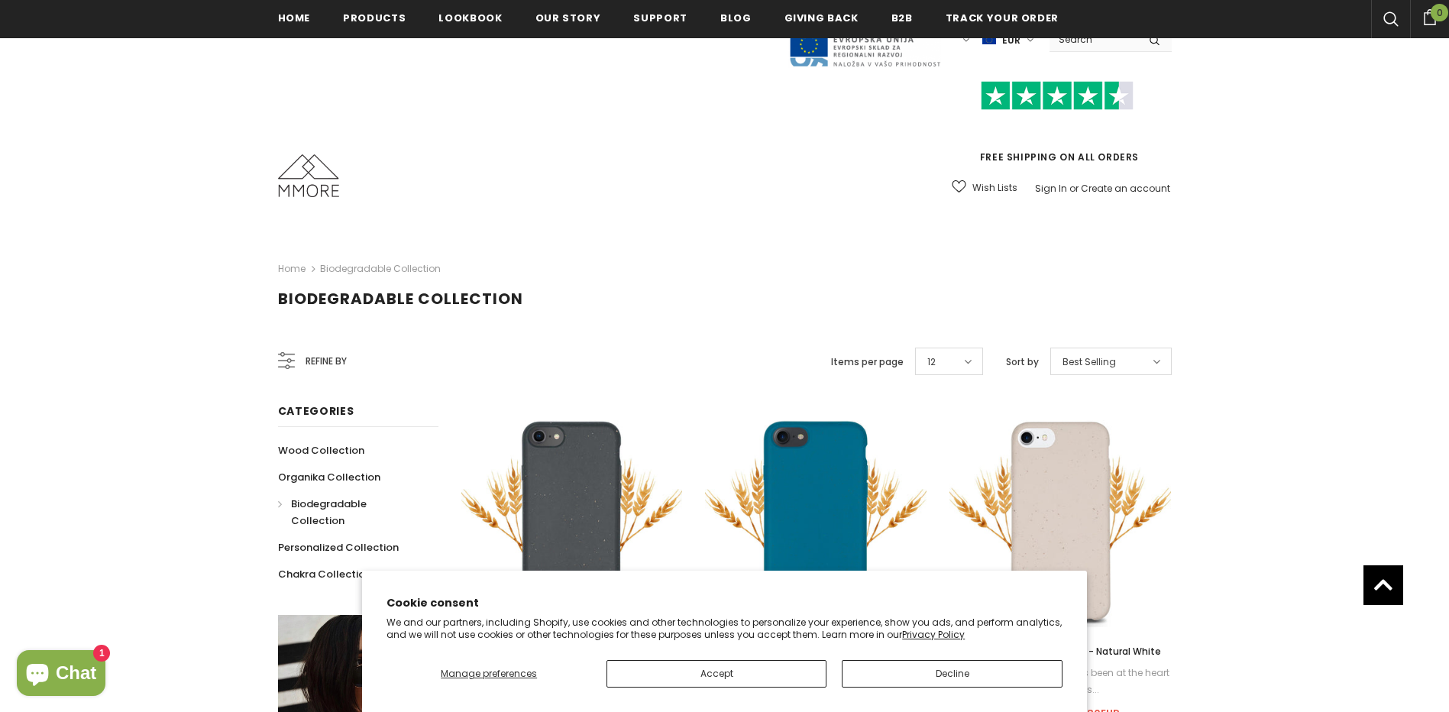
scroll to position [487, 0]
